Goal: Transaction & Acquisition: Purchase product/service

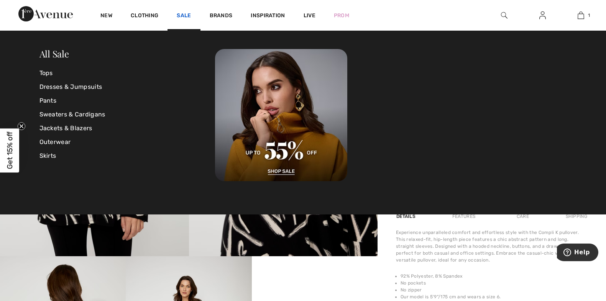
click at [180, 15] on link "Sale" at bounding box center [184, 16] width 14 height 8
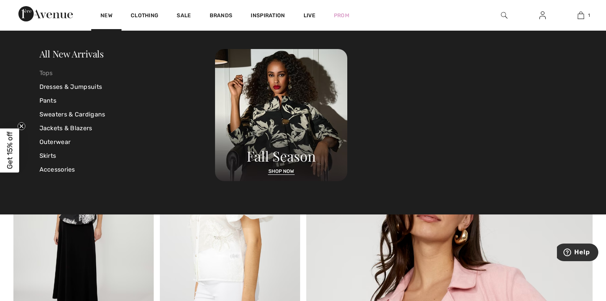
click at [45, 73] on link "Tops" at bounding box center [127, 73] width 176 height 14
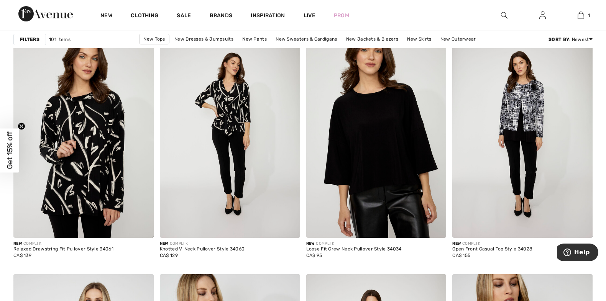
scroll to position [3352, 0]
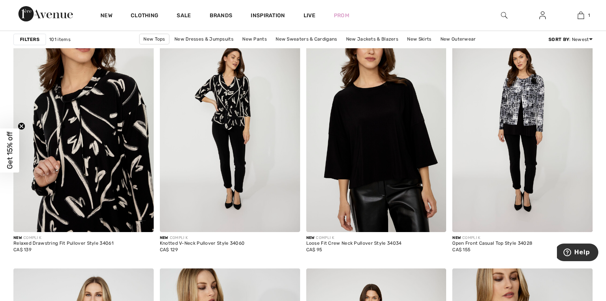
click at [111, 135] on img at bounding box center [83, 127] width 140 height 210
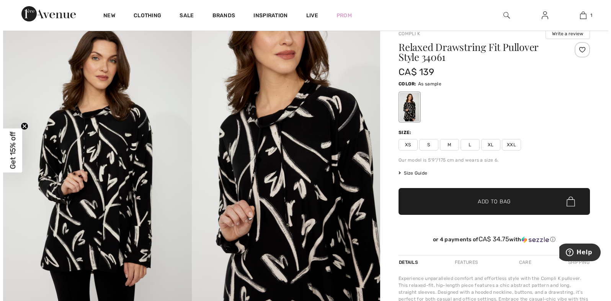
scroll to position [29, 0]
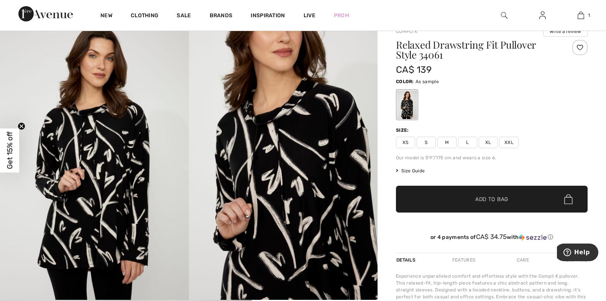
click at [90, 211] on img at bounding box center [94, 158] width 189 height 283
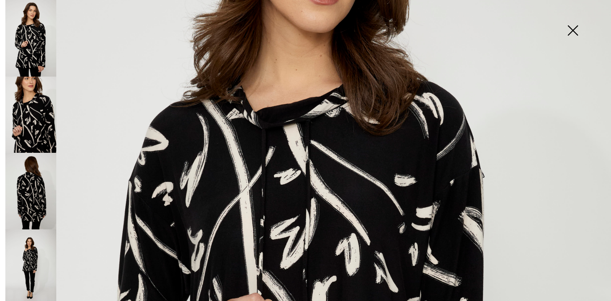
scroll to position [195, 0]
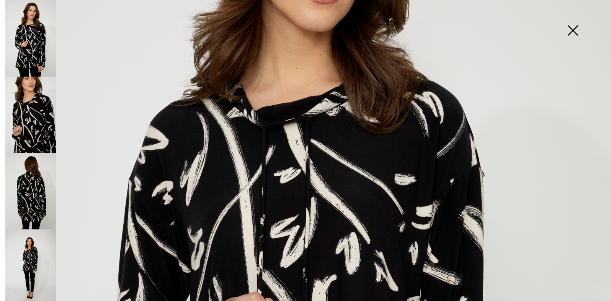
click at [31, 168] on img at bounding box center [30, 191] width 51 height 77
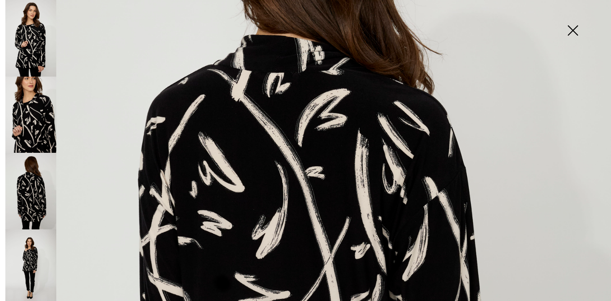
click at [33, 248] on img at bounding box center [30, 267] width 51 height 77
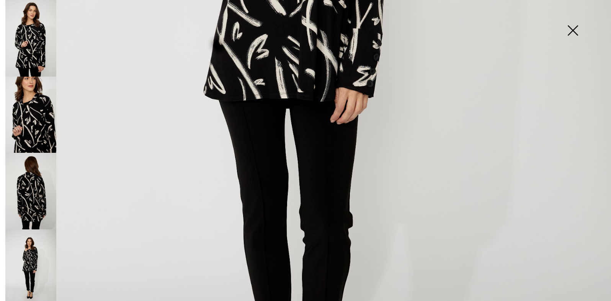
scroll to position [399, 0]
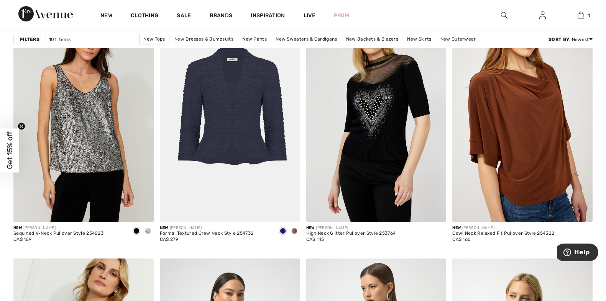
scroll to position [910, 0]
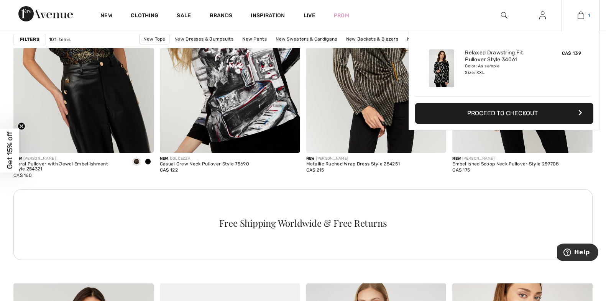
click at [583, 18] on img at bounding box center [580, 15] width 7 height 9
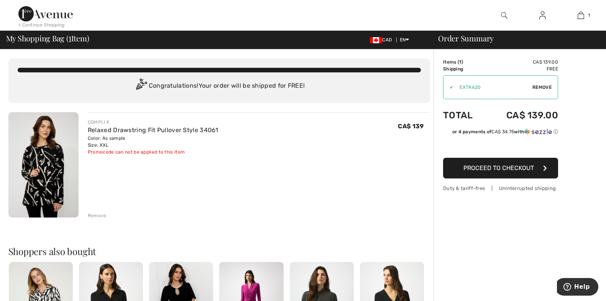
click at [51, 147] on img at bounding box center [43, 164] width 70 height 105
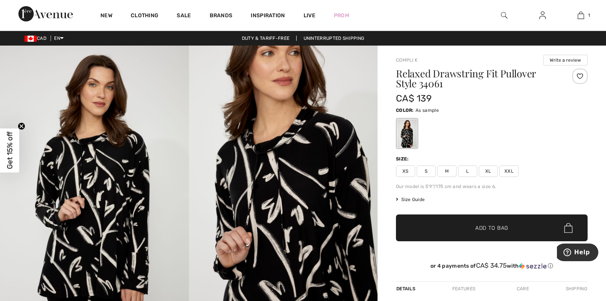
click at [406, 199] on span "Size Guide" at bounding box center [410, 199] width 29 height 7
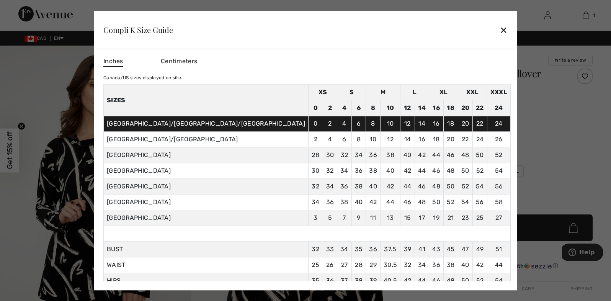
click at [500, 28] on div "✕" at bounding box center [504, 30] width 8 height 16
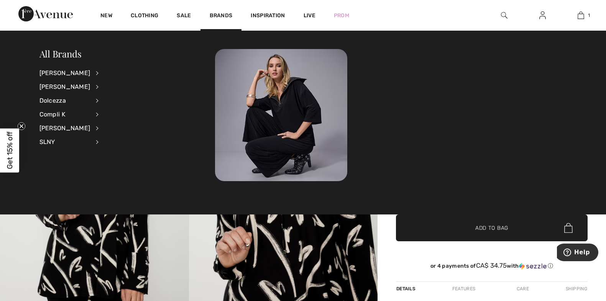
click at [27, 13] on img at bounding box center [45, 13] width 54 height 15
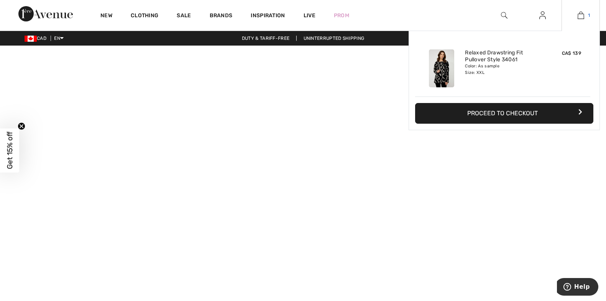
click at [580, 15] on img at bounding box center [580, 15] width 7 height 9
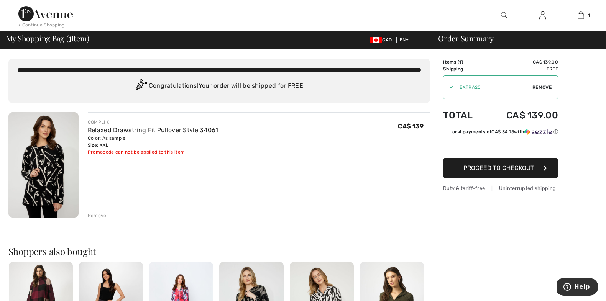
click at [95, 213] on div "Remove" at bounding box center [97, 215] width 19 height 7
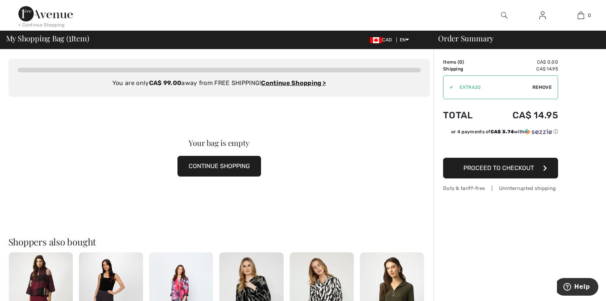
click at [214, 168] on button "CONTINUE SHOPPING" at bounding box center [218, 166] width 83 height 21
